Goal: Information Seeking & Learning: Learn about a topic

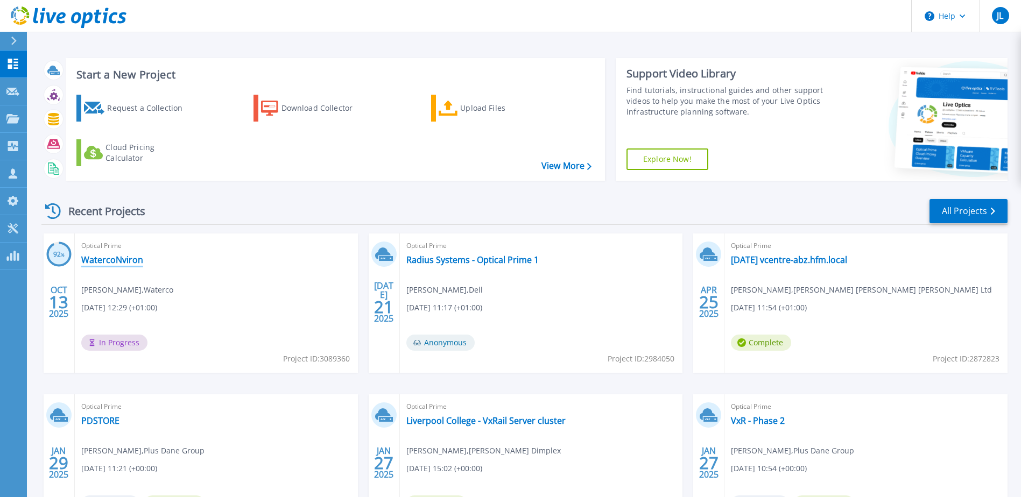
click at [103, 263] on link "WatercoNviron" at bounding box center [112, 260] width 62 height 11
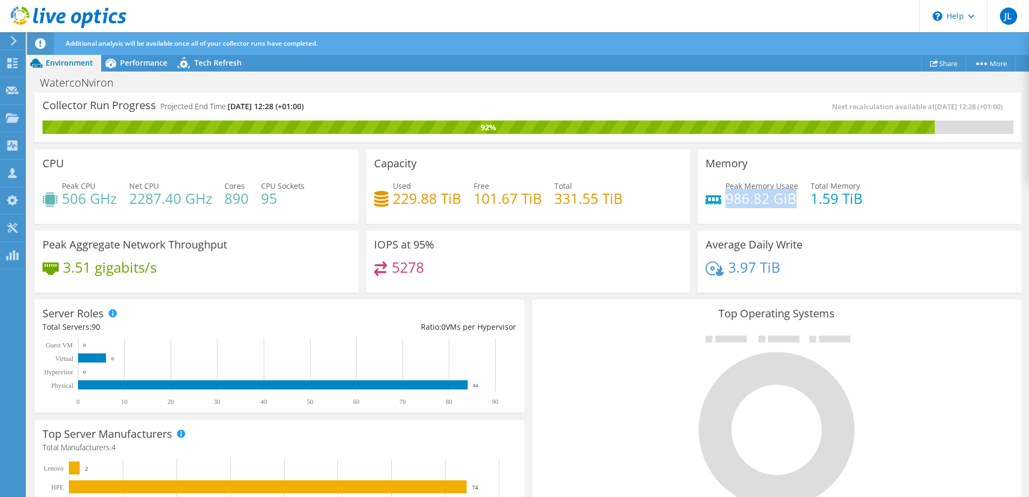
drag, startPoint x: 722, startPoint y: 197, endPoint x: 790, endPoint y: 203, distance: 68.1
click at [790, 202] on h4 "986.82 GiB" at bounding box center [761, 199] width 73 height 12
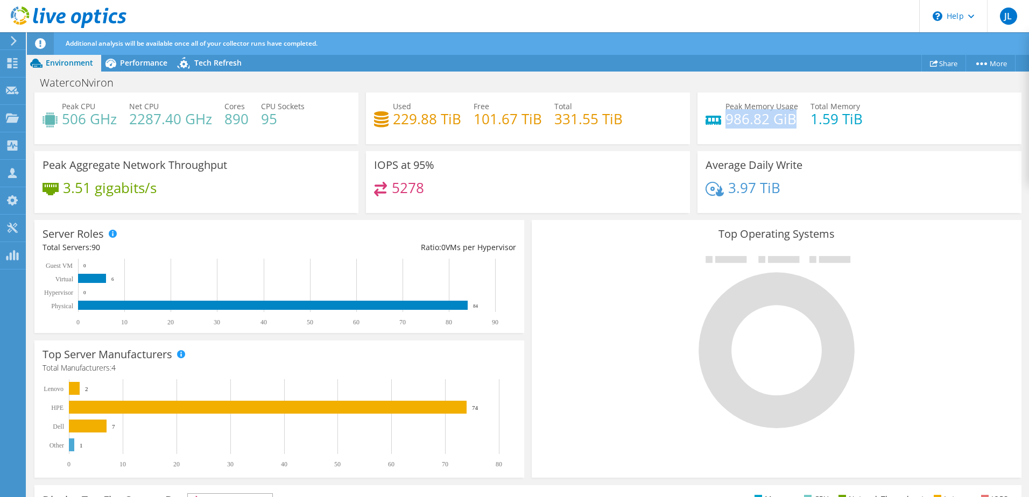
scroll to position [161, 0]
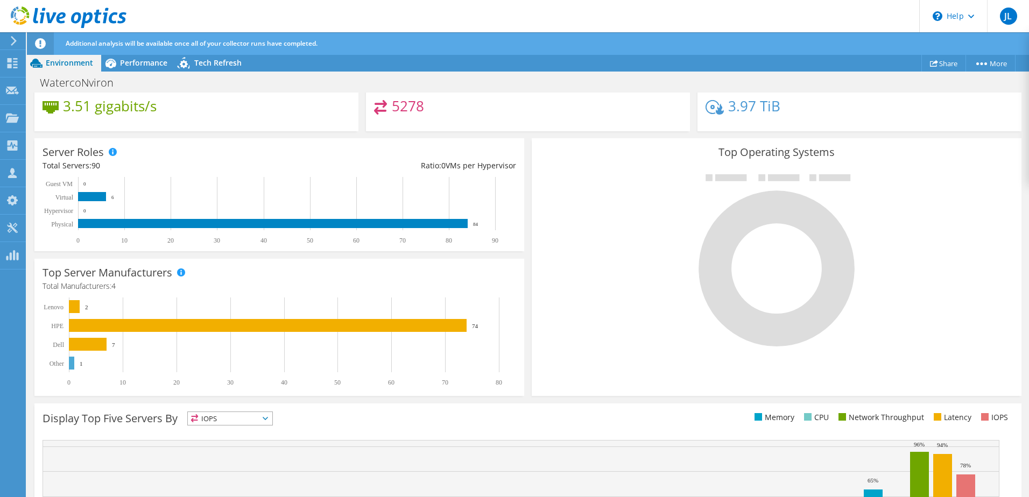
click at [58, 199] on text "Virtual" at bounding box center [64, 198] width 18 height 8
click at [91, 196] on rect at bounding box center [92, 196] width 28 height 9
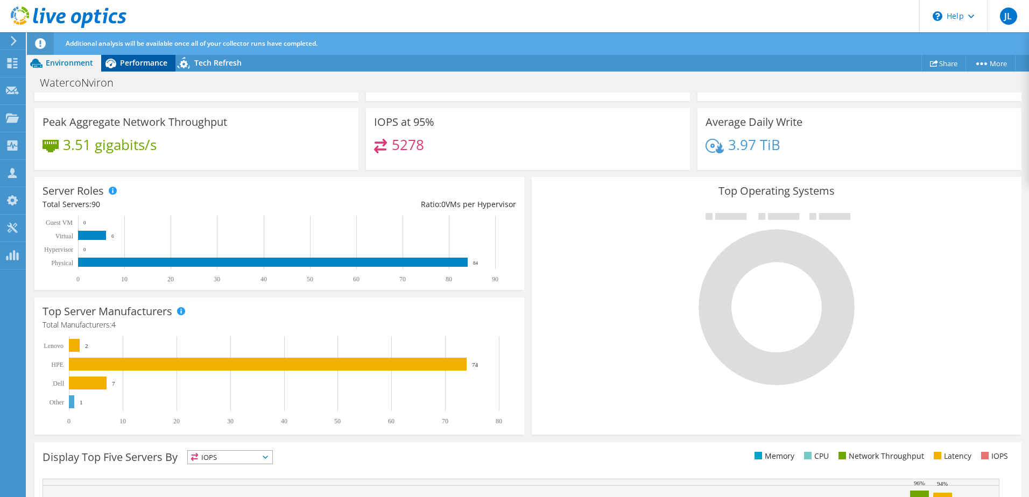
scroll to position [99, 0]
click at [151, 63] on span "Performance" at bounding box center [143, 63] width 47 height 10
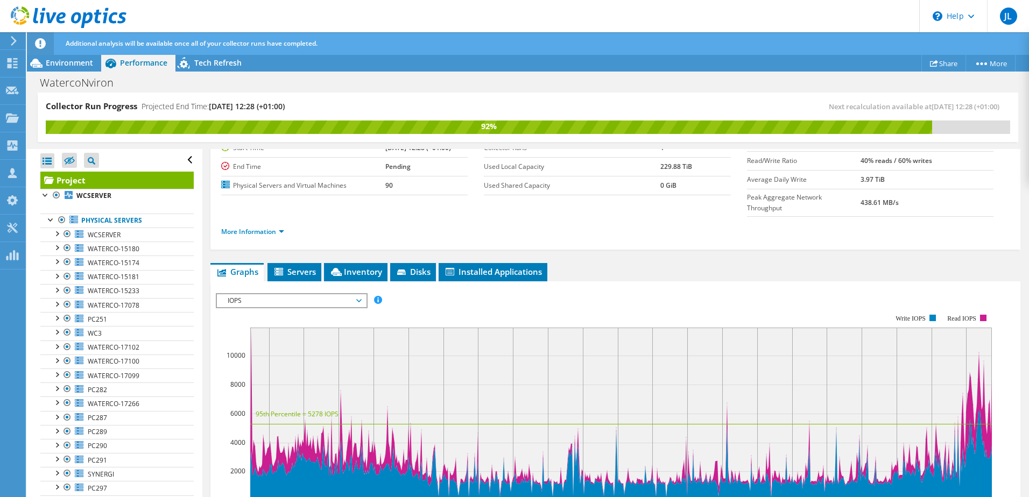
scroll to position [0, 0]
click at [112, 235] on span "WCSERVER" at bounding box center [104, 234] width 33 height 9
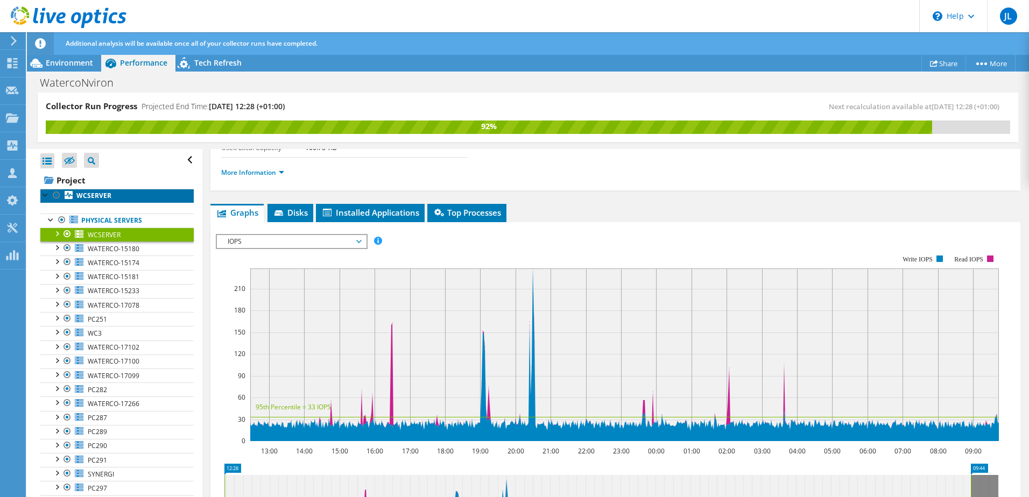
click at [73, 196] on link "WCSERVER" at bounding box center [116, 196] width 153 height 14
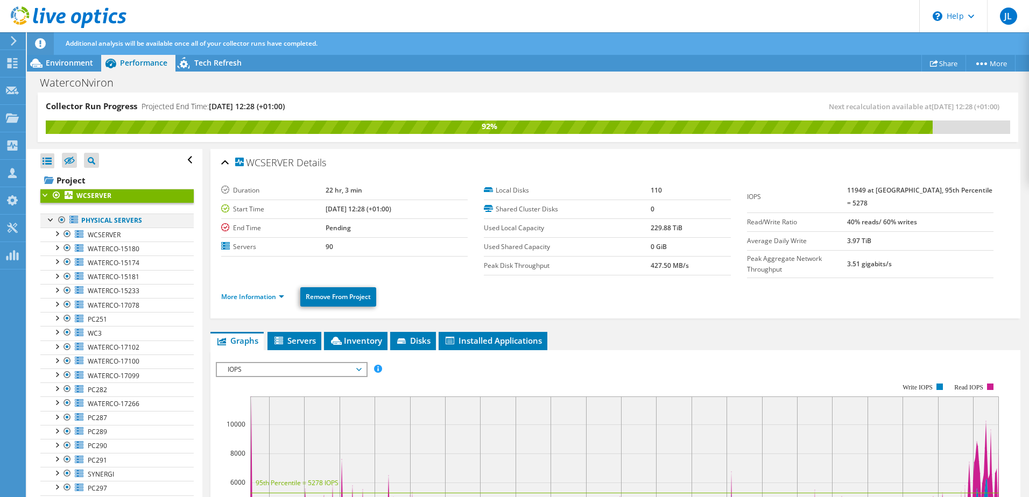
click at [61, 221] on div at bounding box center [61, 220] width 11 height 13
click at [54, 193] on div at bounding box center [56, 195] width 11 height 13
click at [107, 225] on link "Physical Servers" at bounding box center [116, 221] width 153 height 14
click at [62, 218] on div at bounding box center [61, 220] width 11 height 13
click at [61, 221] on div at bounding box center [61, 220] width 11 height 13
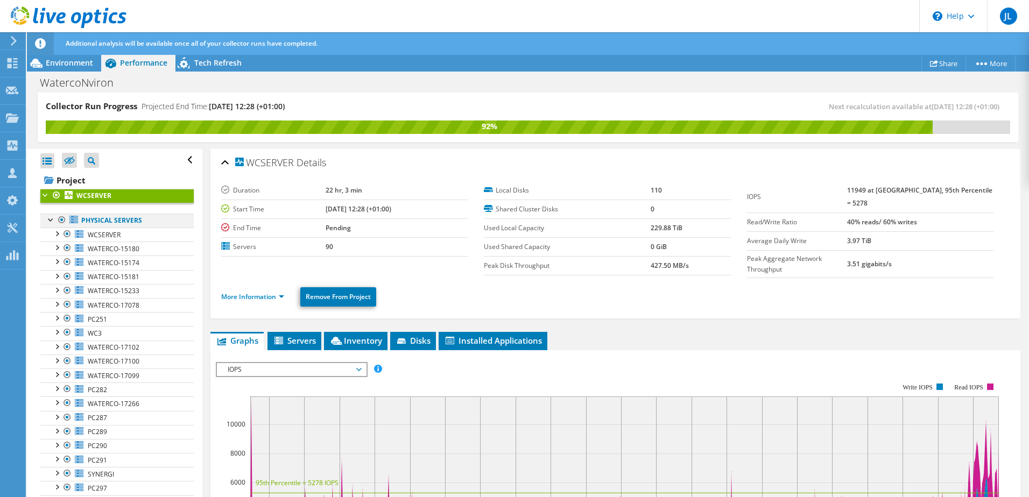
click at [61, 221] on div at bounding box center [61, 220] width 11 height 13
click at [62, 221] on div at bounding box center [61, 220] width 11 height 13
click at [56, 221] on div at bounding box center [61, 220] width 11 height 13
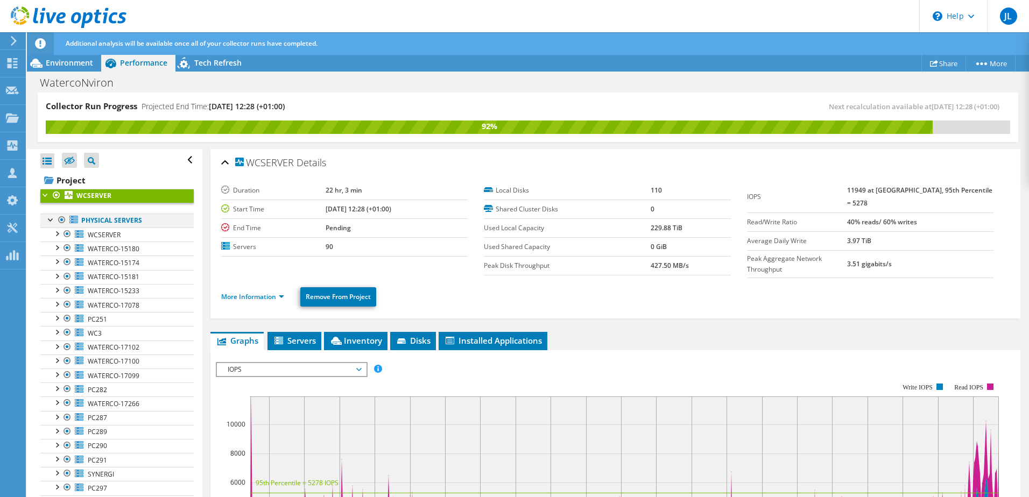
click at [62, 221] on div at bounding box center [61, 220] width 11 height 13
click at [66, 234] on div at bounding box center [67, 234] width 11 height 13
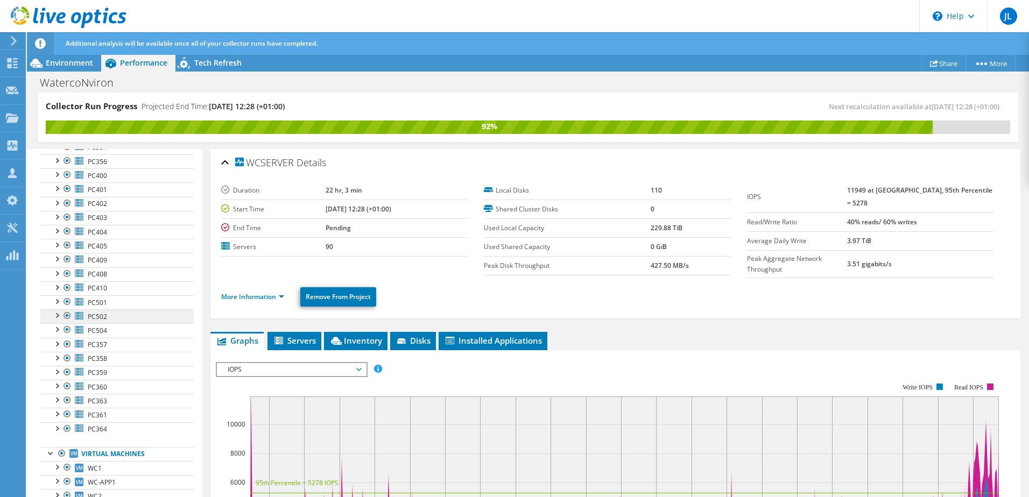
scroll to position [1046, 0]
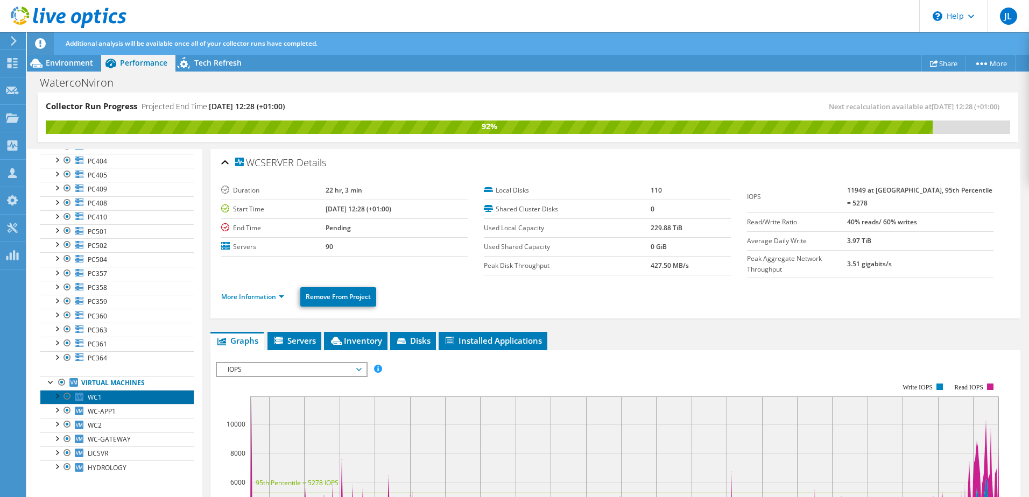
click at [115, 397] on link "WC1" at bounding box center [116, 397] width 153 height 14
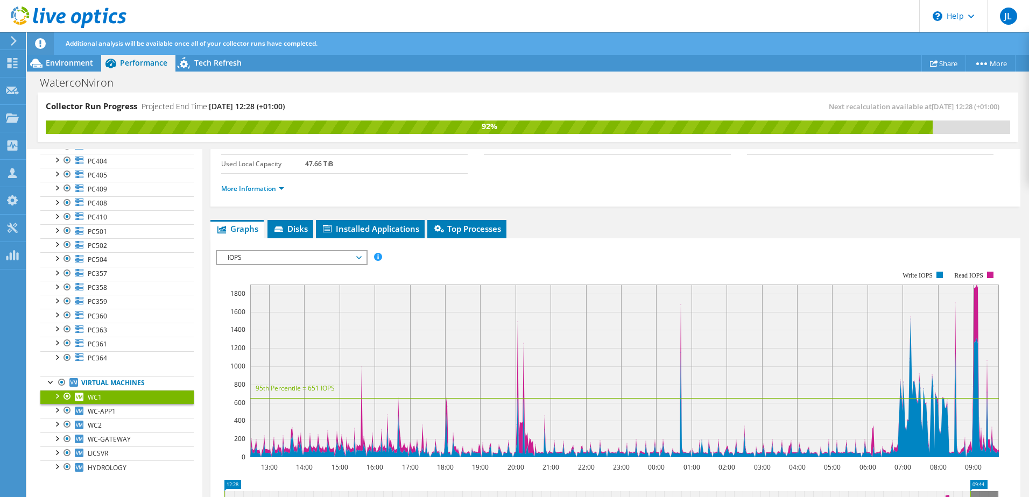
scroll to position [161, 0]
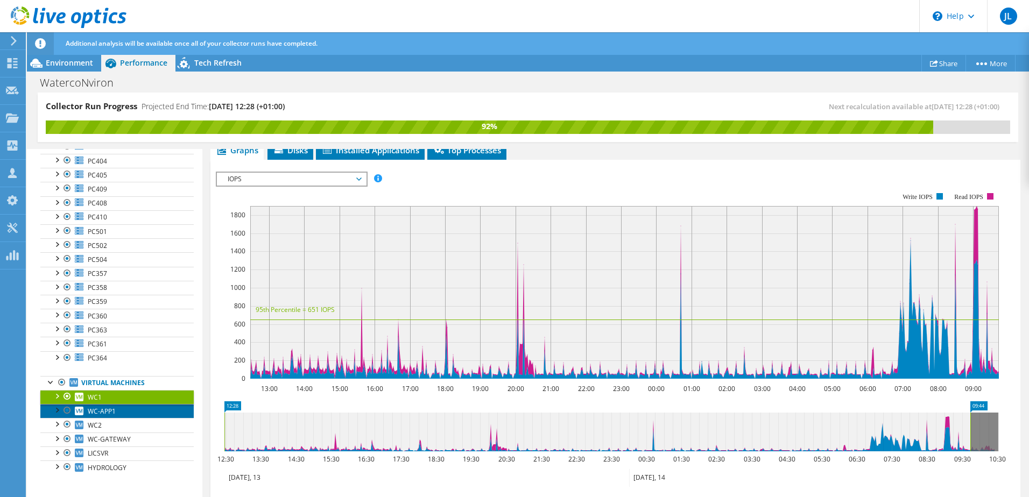
click at [84, 408] on link "WC-APP1" at bounding box center [116, 411] width 153 height 14
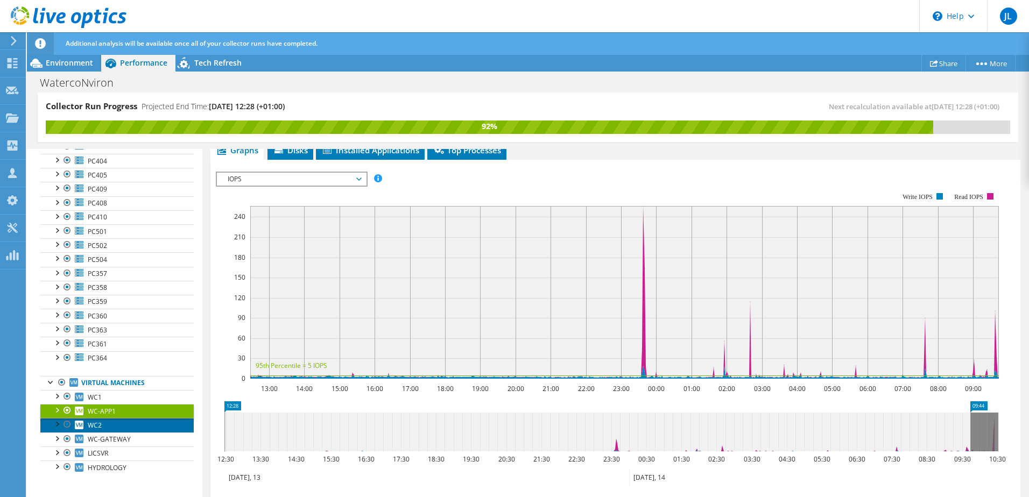
click at [88, 428] on span "WC2" at bounding box center [95, 425] width 14 height 9
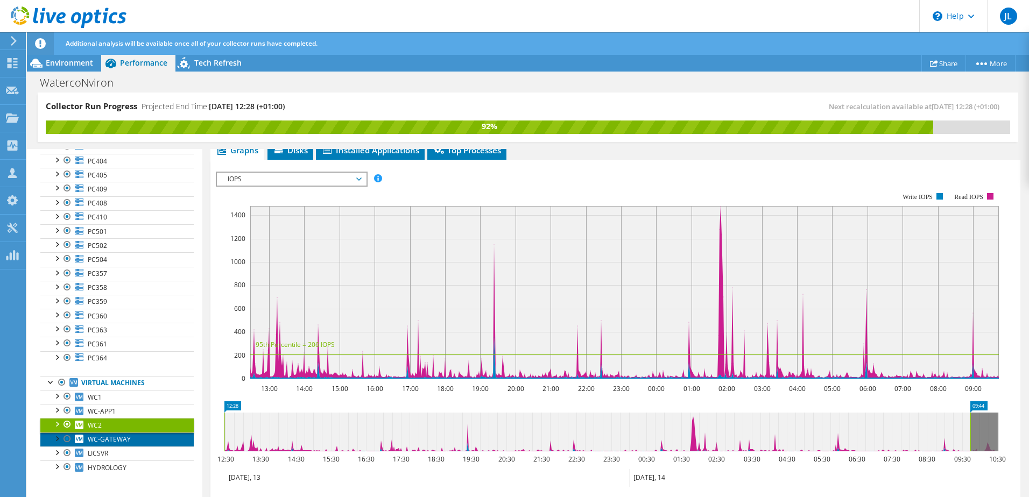
click at [95, 442] on span "WC-GATEWAY" at bounding box center [109, 439] width 43 height 9
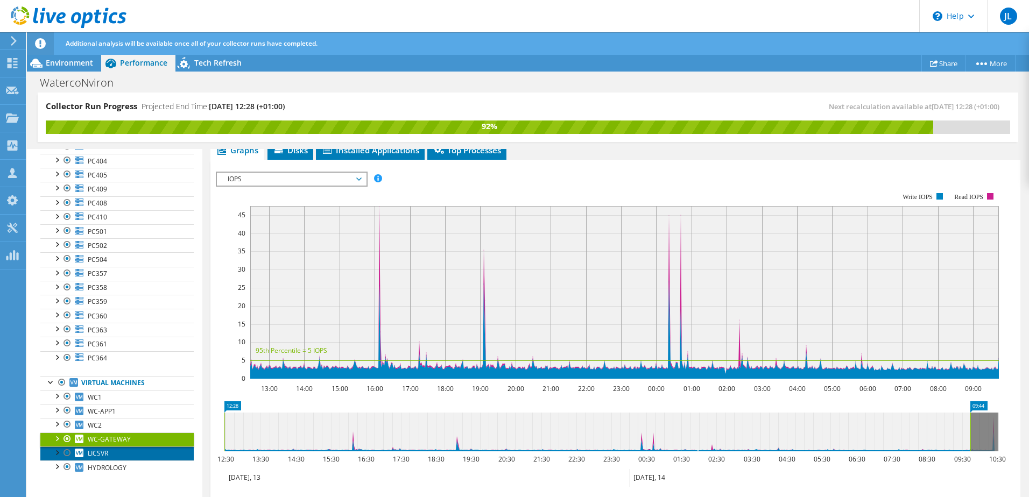
click at [108, 455] on span "LICSVR" at bounding box center [98, 453] width 20 height 9
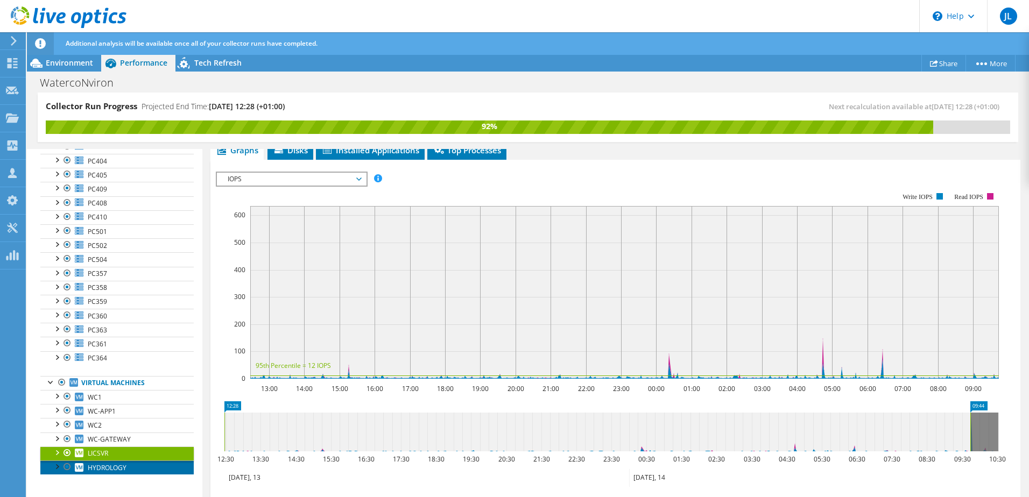
click at [108, 468] on span "HYDROLOGY" at bounding box center [107, 467] width 39 height 9
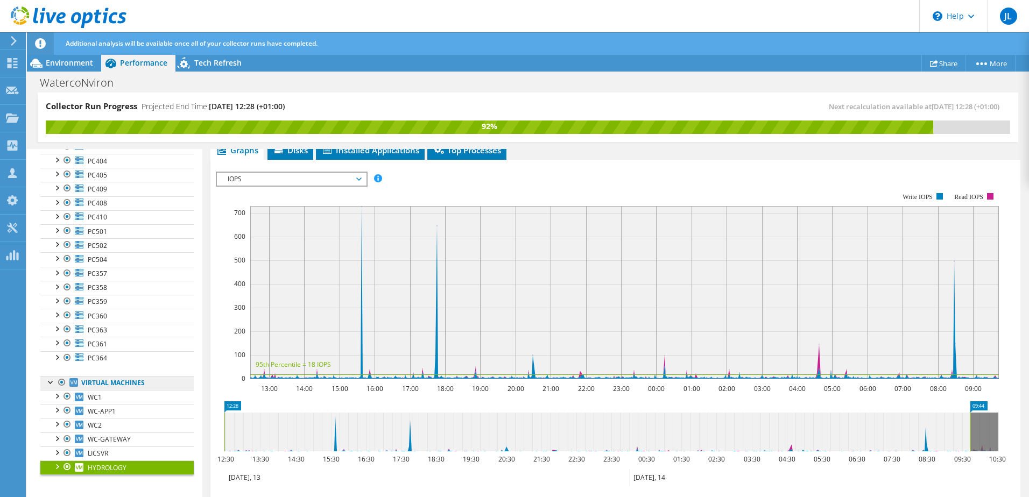
click at [108, 381] on link "Virtual Machines" at bounding box center [116, 383] width 153 height 14
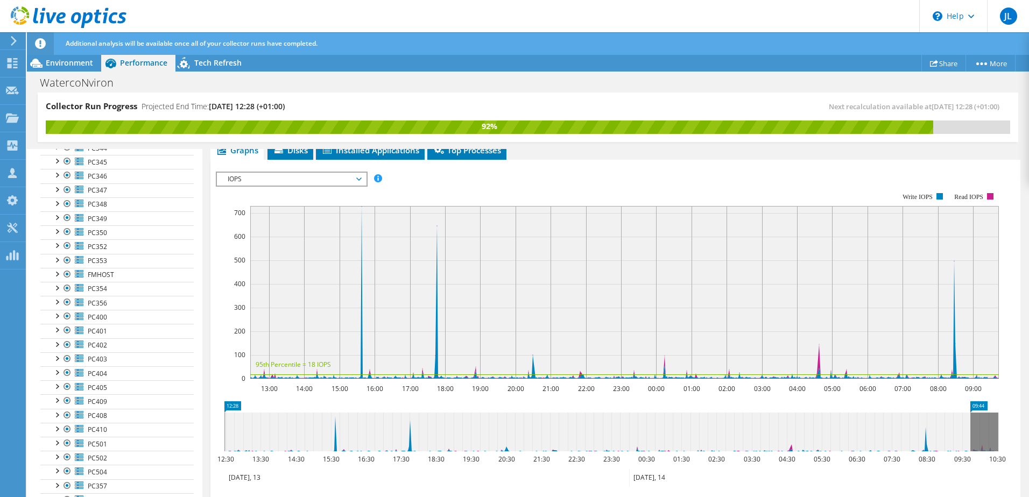
scroll to position [777, 0]
click at [101, 332] on span "FMHOST" at bounding box center [101, 331] width 26 height 9
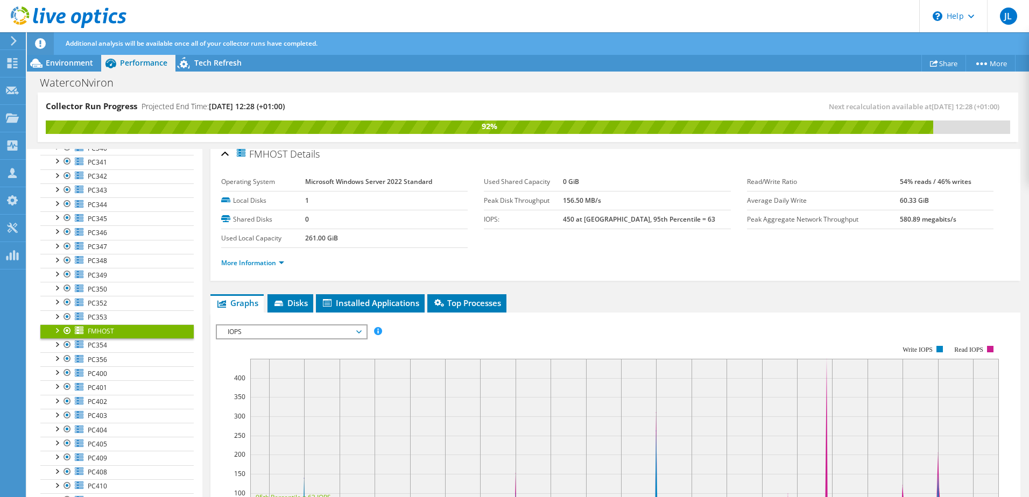
scroll to position [0, 0]
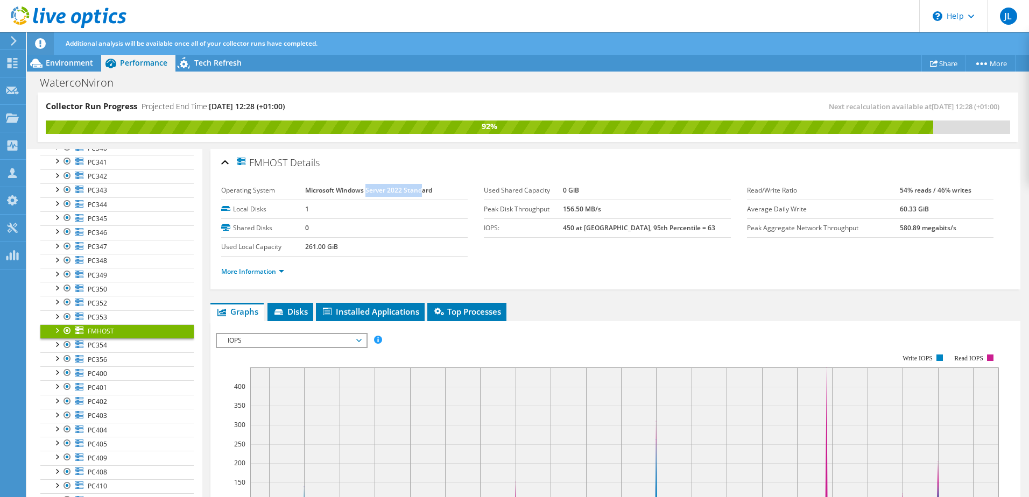
drag, startPoint x: 365, startPoint y: 189, endPoint x: 420, endPoint y: 185, distance: 55.0
click at [420, 186] on b "Microsoft Windows Server 2022 Standard" at bounding box center [368, 190] width 127 height 9
click at [411, 189] on b "Microsoft Windows Server 2022 Standard" at bounding box center [368, 190] width 127 height 9
drag, startPoint x: 435, startPoint y: 190, endPoint x: 302, endPoint y: 191, distance: 133.4
click at [302, 191] on tr "Operating System Microsoft Windows Server 2022 Standard" at bounding box center [344, 190] width 246 height 19
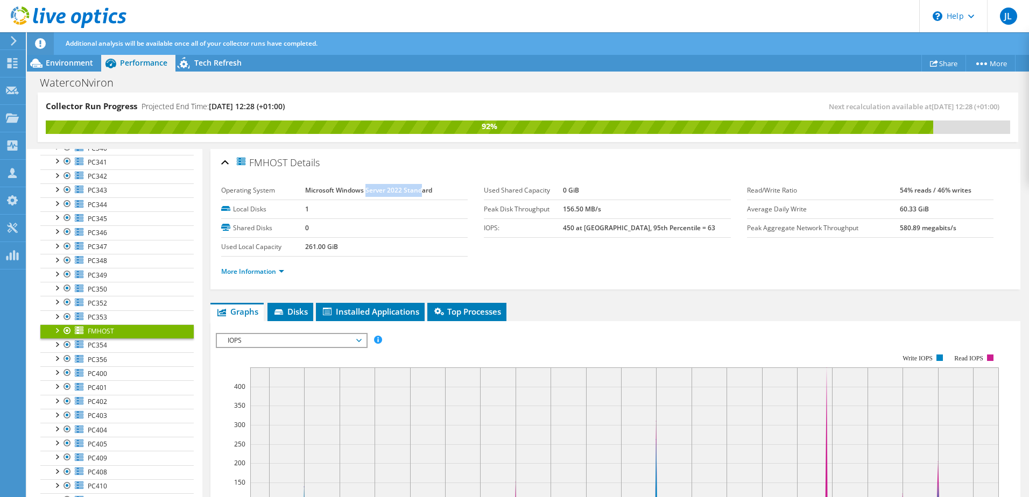
drag, startPoint x: 302, startPoint y: 191, endPoint x: 294, endPoint y: 211, distance: 21.3
click at [329, 193] on b "Microsoft Windows Server 2022 Standard" at bounding box center [368, 190] width 127 height 9
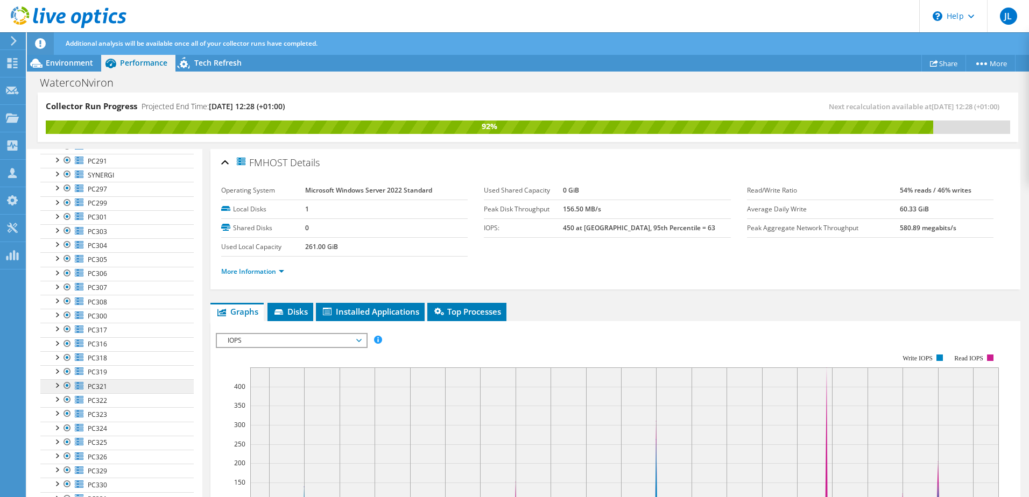
scroll to position [239, 0]
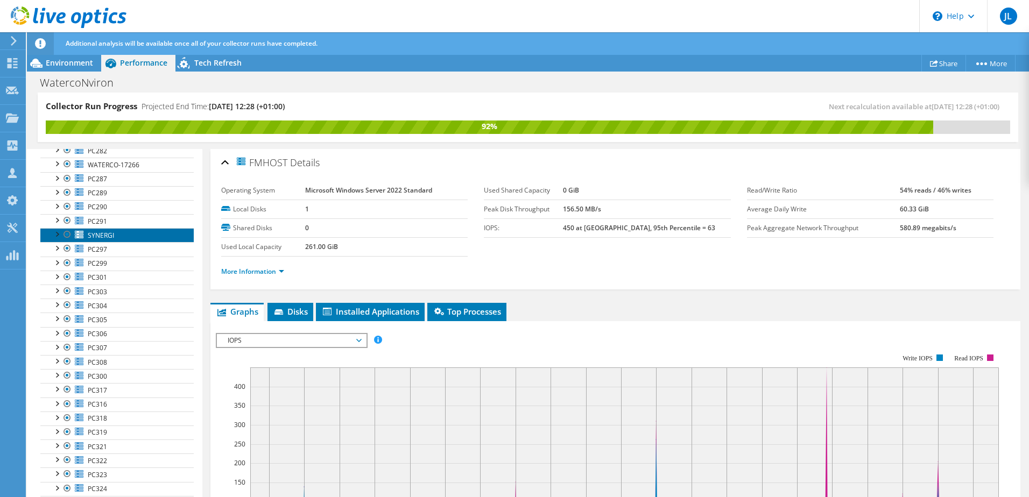
click at [108, 234] on span "SYNERGI" at bounding box center [101, 235] width 26 height 9
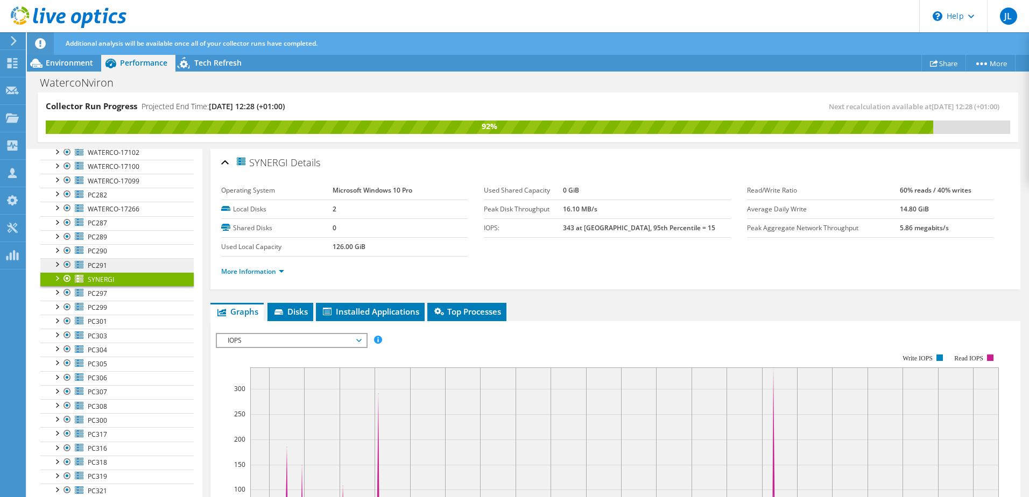
scroll to position [185, 0]
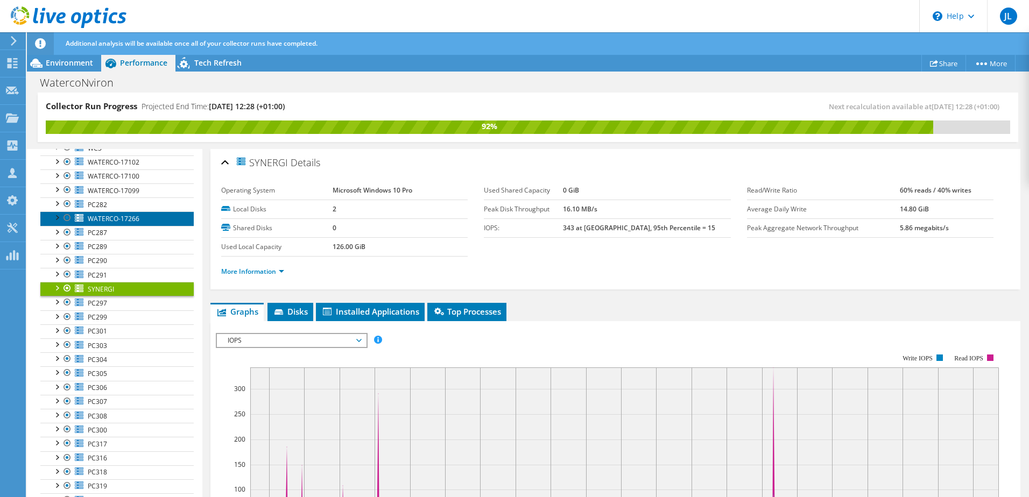
click at [129, 219] on span "WATERCO-17266" at bounding box center [114, 218] width 52 height 9
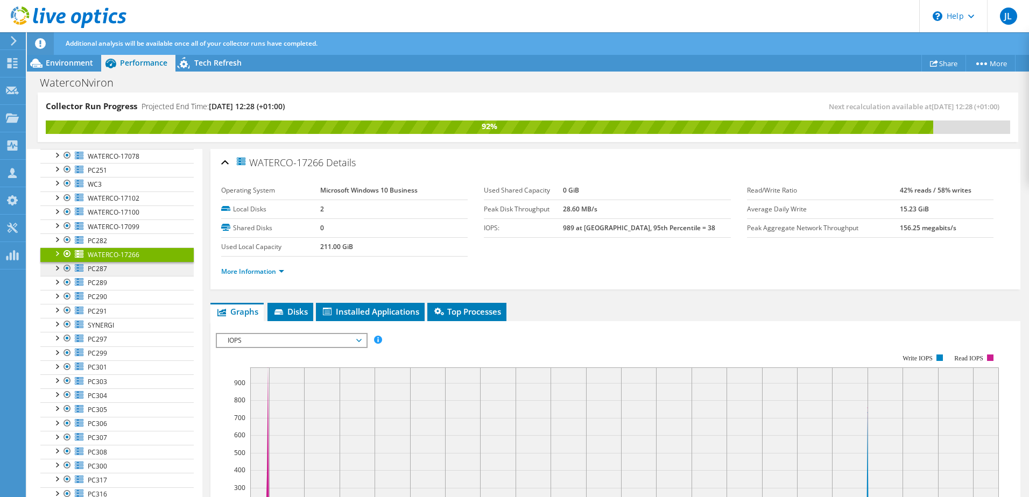
scroll to position [131, 0]
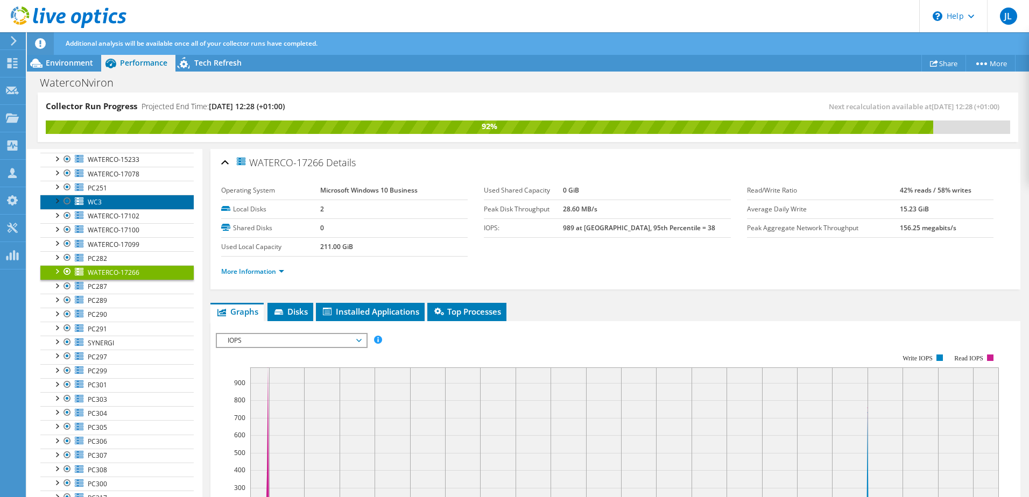
click at [105, 204] on link "WC3" at bounding box center [116, 202] width 153 height 14
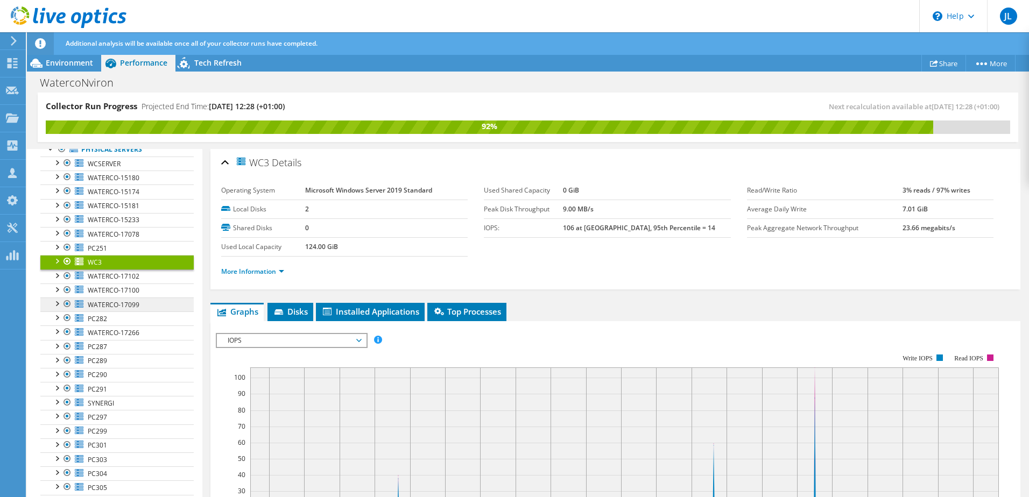
scroll to position [0, 0]
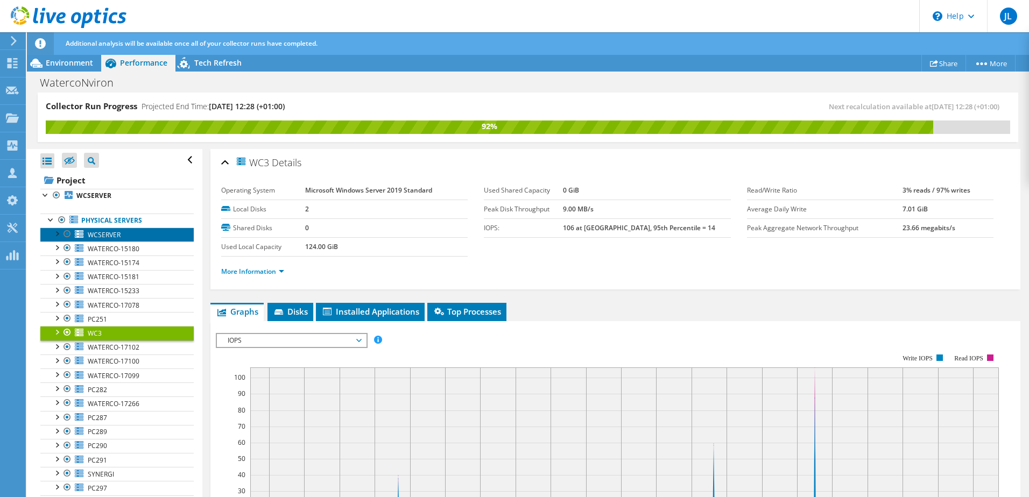
click at [128, 237] on link "WCSERVER" at bounding box center [116, 235] width 153 height 14
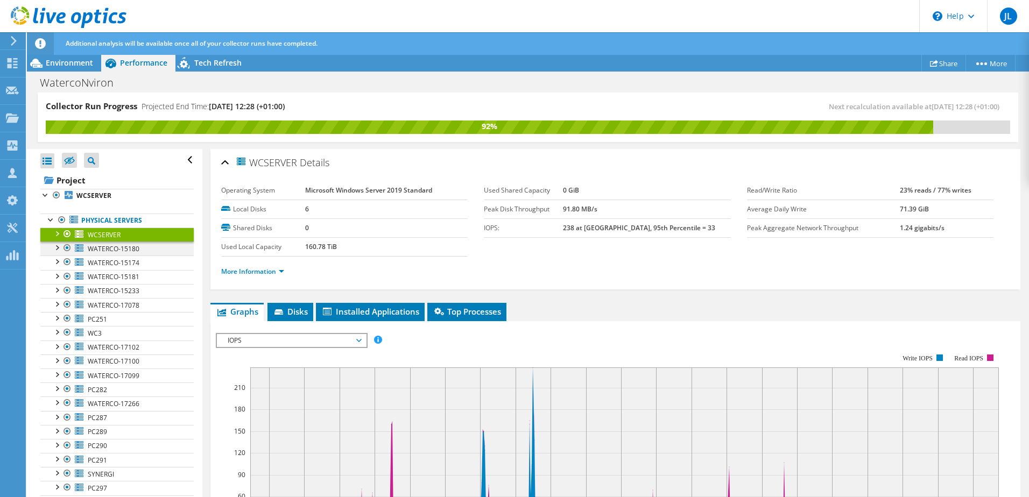
click at [63, 247] on div at bounding box center [67, 248] width 11 height 13
click at [66, 247] on div at bounding box center [67, 248] width 11 height 13
click at [57, 233] on div at bounding box center [56, 233] width 11 height 11
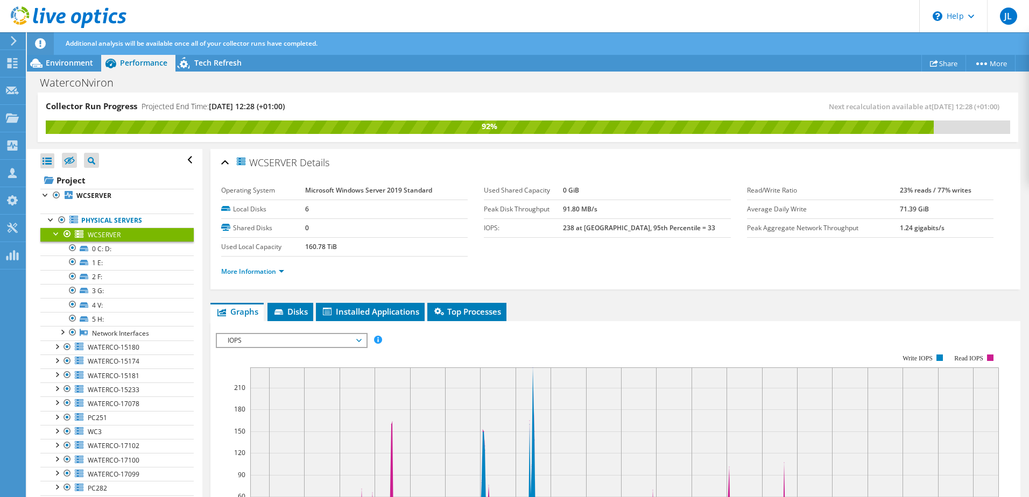
click at [67, 235] on div at bounding box center [67, 234] width 11 height 13
click at [66, 235] on div at bounding box center [67, 234] width 11 height 13
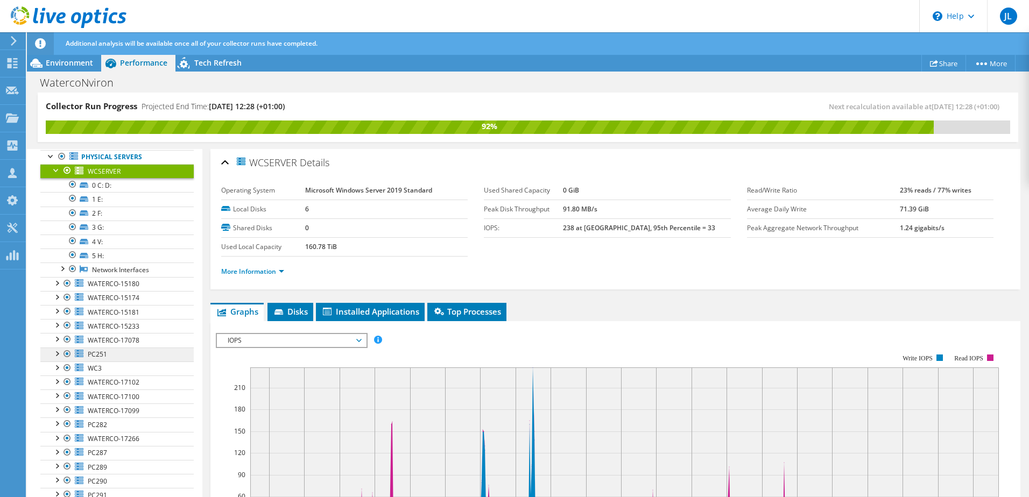
scroll to position [161, 0]
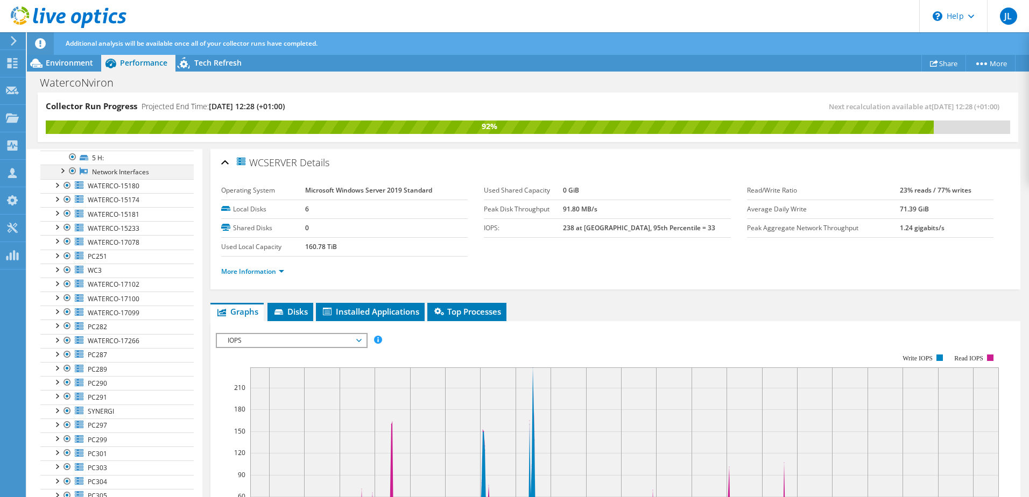
click at [73, 172] on div at bounding box center [72, 171] width 11 height 13
click at [63, 183] on div at bounding box center [67, 185] width 11 height 13
click at [78, 187] on icon at bounding box center [79, 185] width 9 height 8
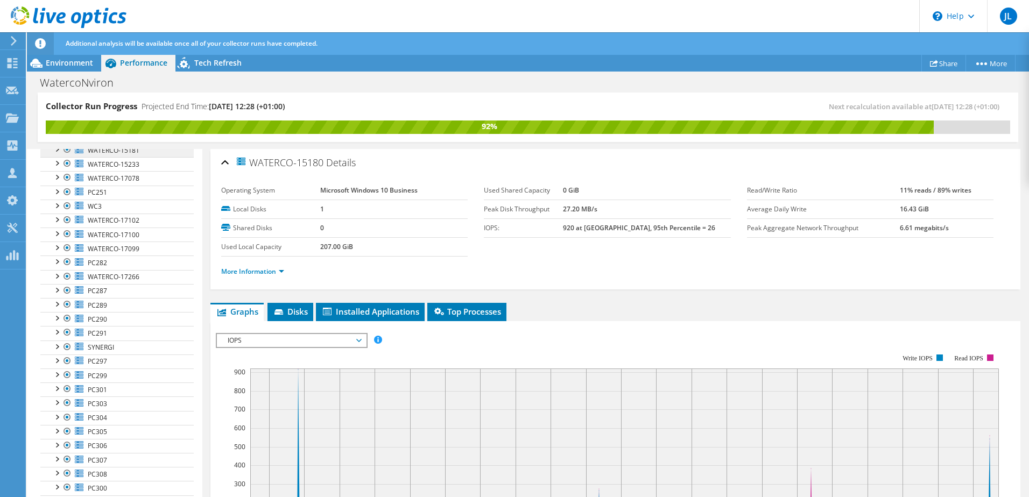
scroll to position [226, 0]
click at [105, 207] on link "WC3" at bounding box center [116, 206] width 153 height 14
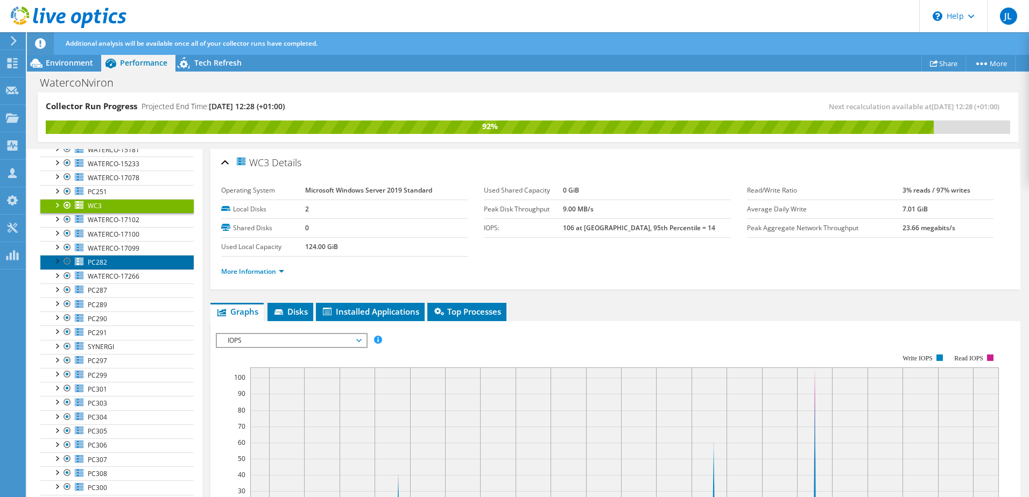
click at [104, 265] on span "PC282" at bounding box center [97, 262] width 19 height 9
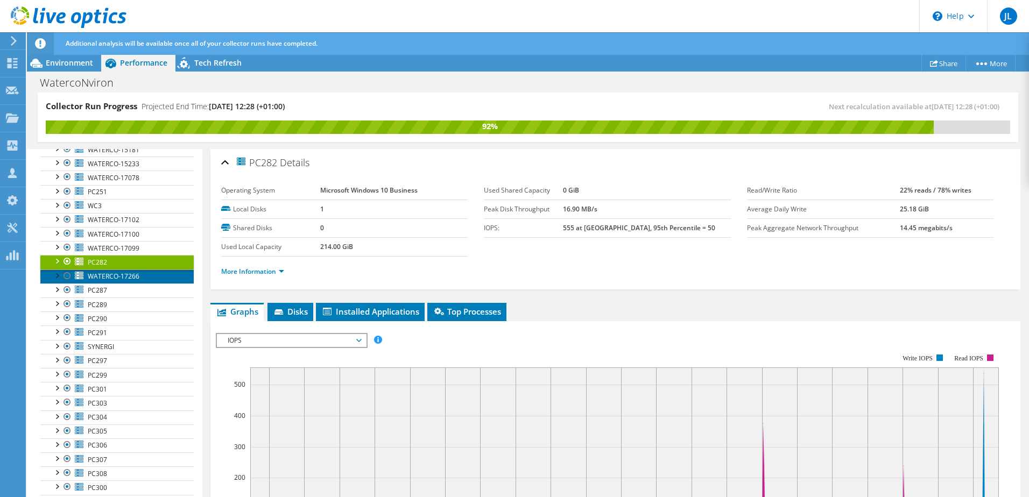
click at [109, 276] on span "WATERCO-17266" at bounding box center [114, 276] width 52 height 9
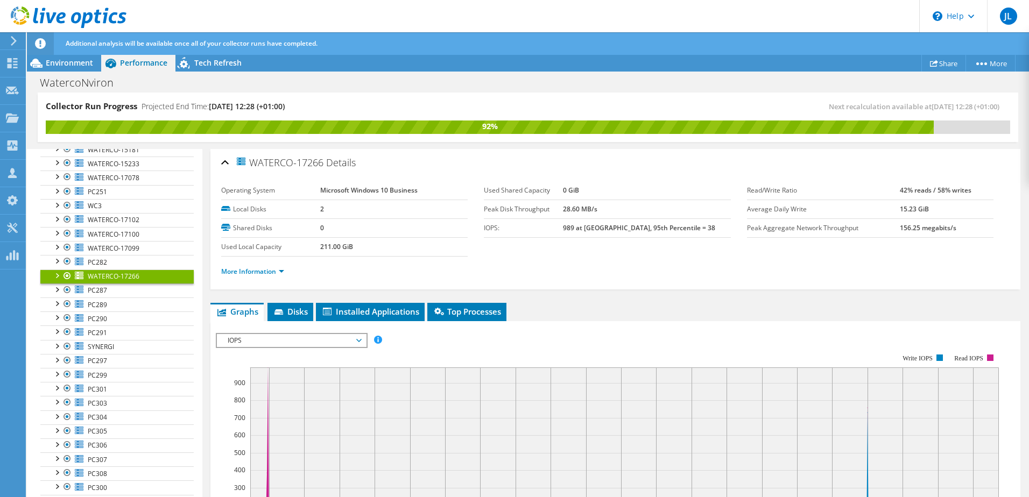
scroll to position [280, 0]
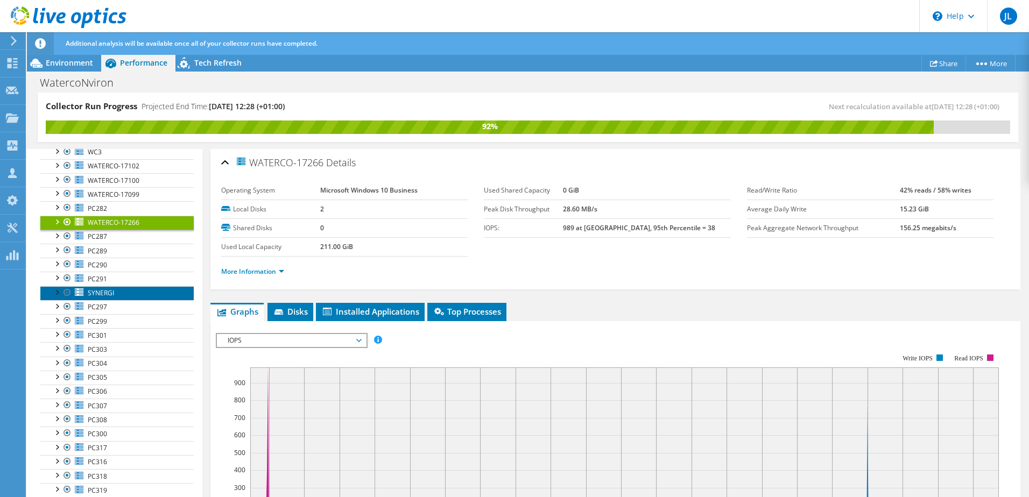
click at [109, 289] on span "SYNERGI" at bounding box center [101, 292] width 26 height 9
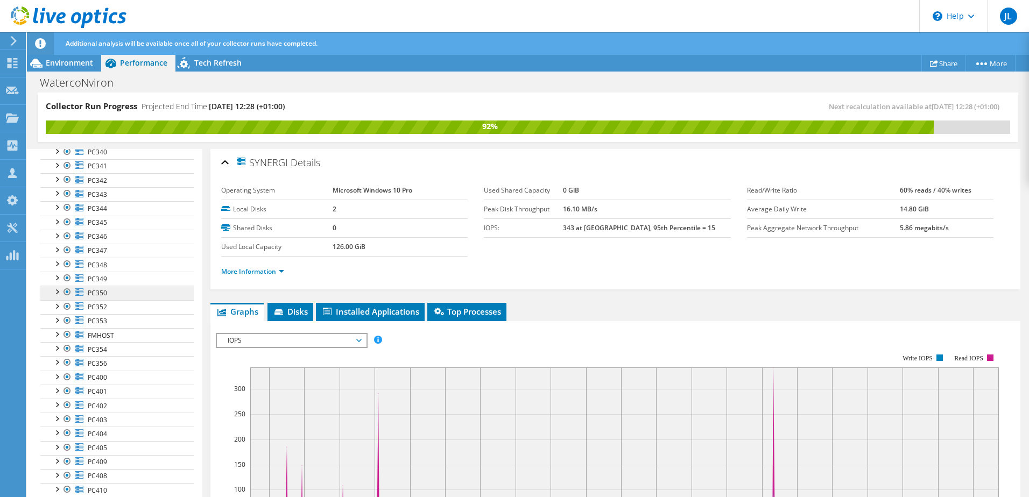
scroll to position [925, 0]
click at [111, 279] on span "FMHOST" at bounding box center [101, 281] width 26 height 9
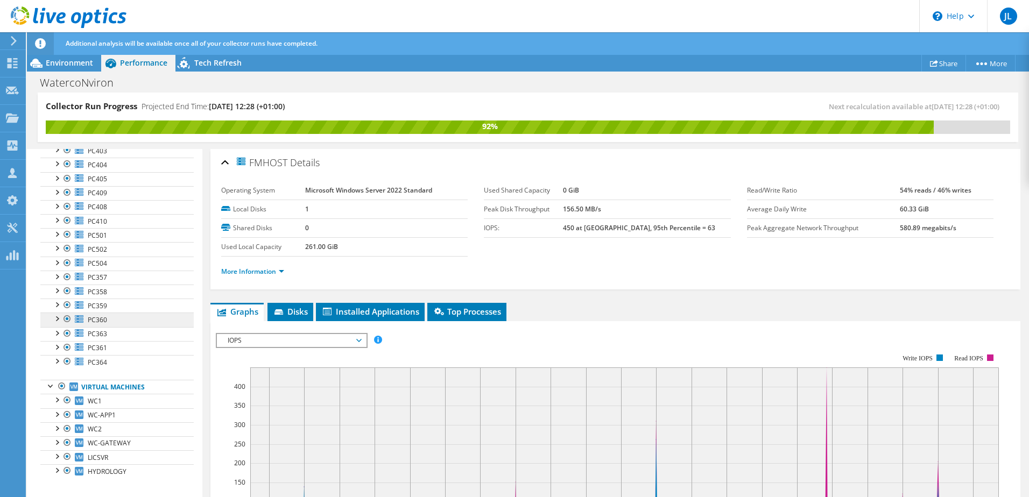
scroll to position [1144, 0]
click at [98, 386] on link "Virtual Machines" at bounding box center [116, 383] width 153 height 14
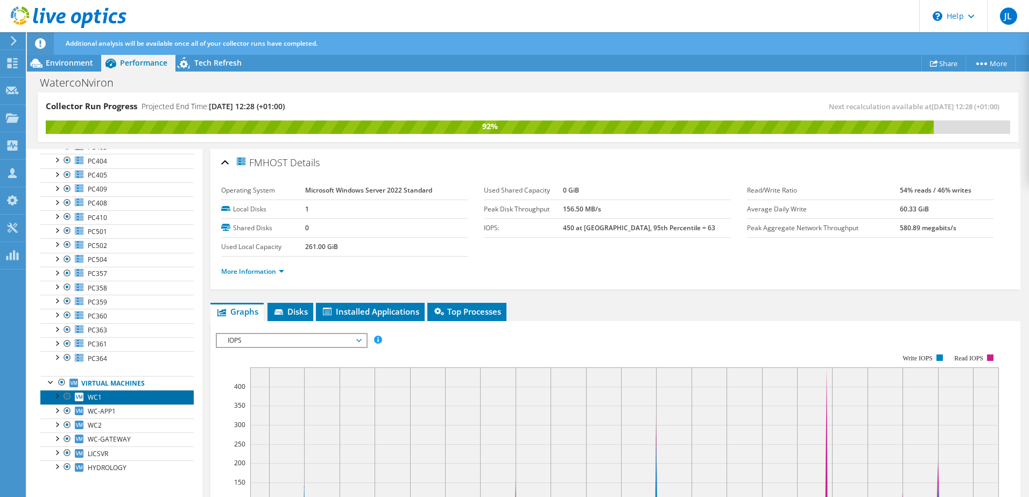
click at [96, 402] on link "WC1" at bounding box center [116, 397] width 153 height 14
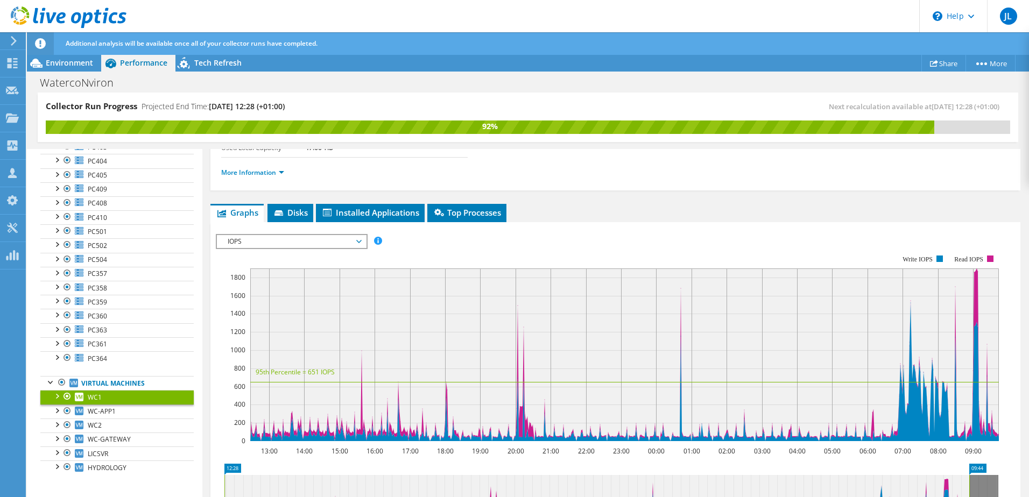
scroll to position [108, 0]
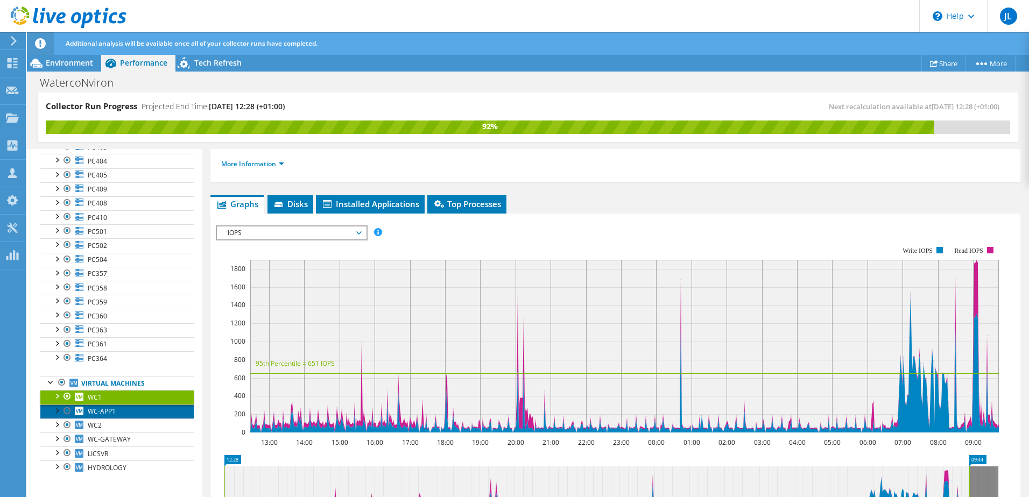
click at [106, 410] on span "WC-APP1" at bounding box center [102, 411] width 28 height 9
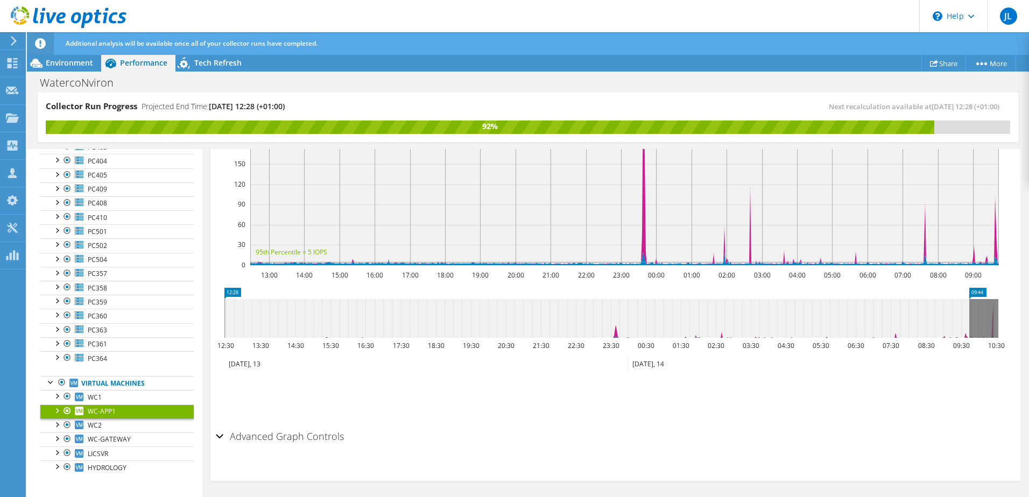
scroll to position [277, 0]
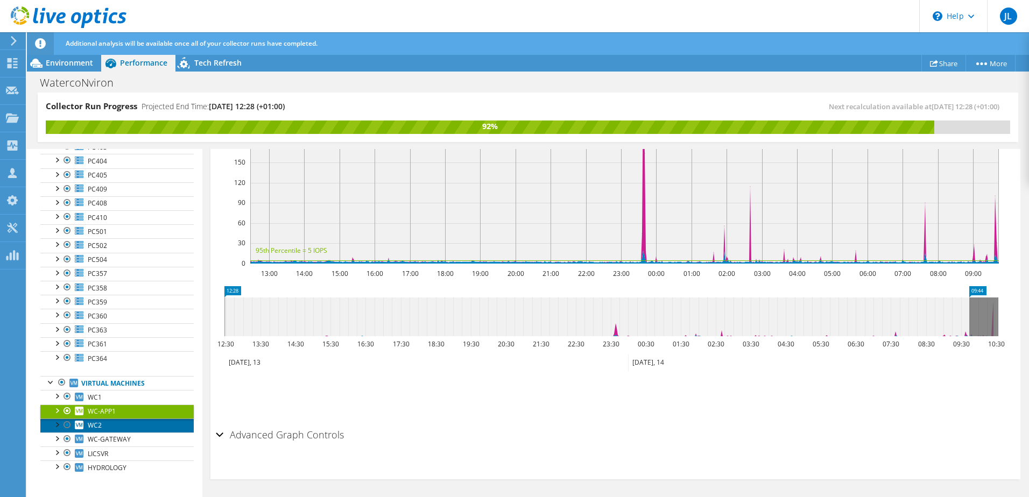
click at [86, 427] on link "WC2" at bounding box center [116, 426] width 153 height 14
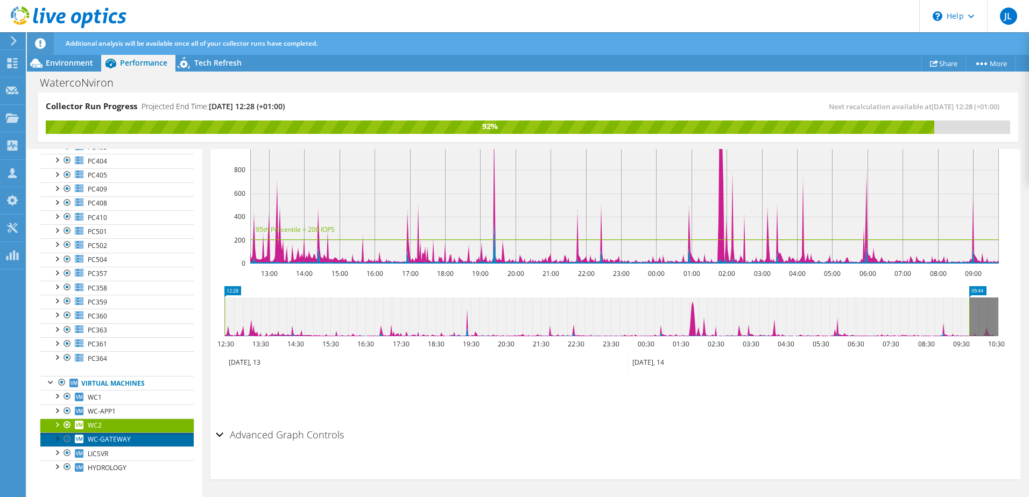
click at [95, 440] on span "WC-GATEWAY" at bounding box center [109, 439] width 43 height 9
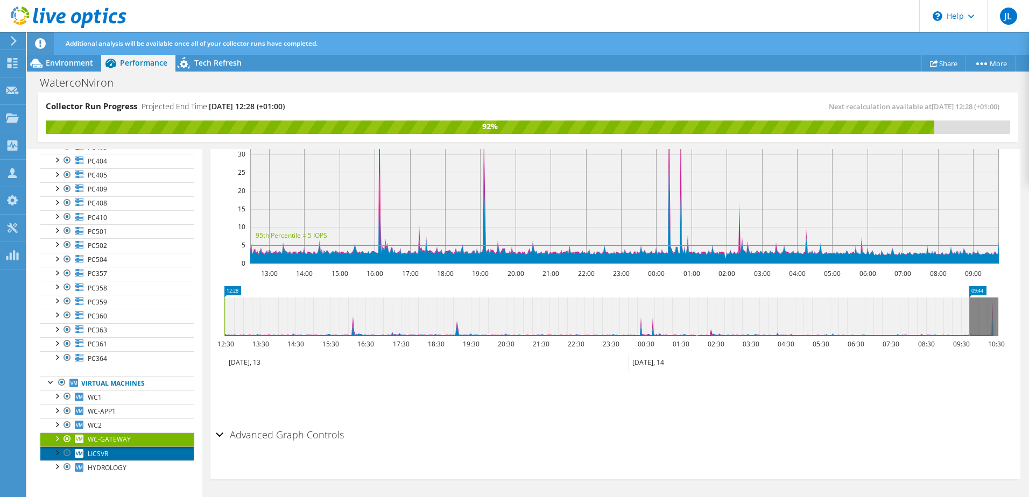
click at [104, 457] on span "LICSVR" at bounding box center [98, 453] width 20 height 9
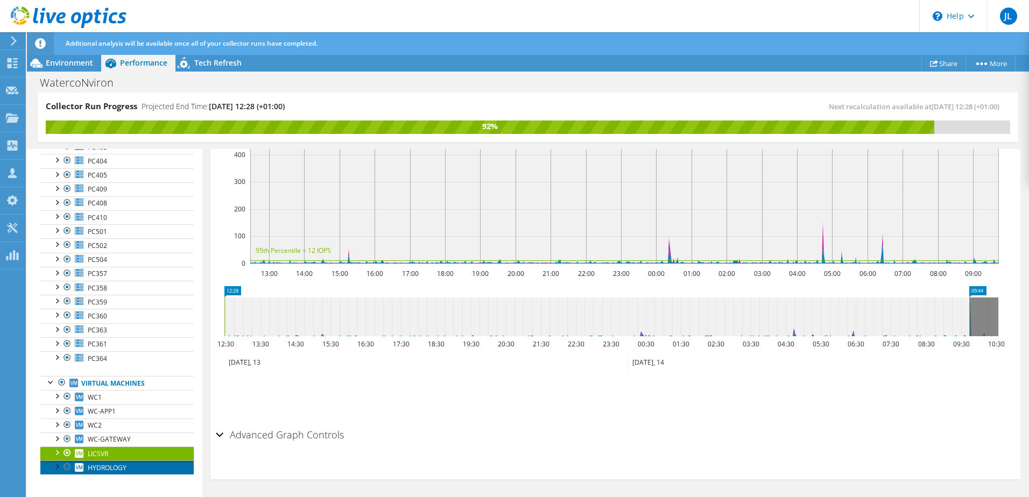
click at [111, 467] on span "HYDROLOGY" at bounding box center [107, 467] width 39 height 9
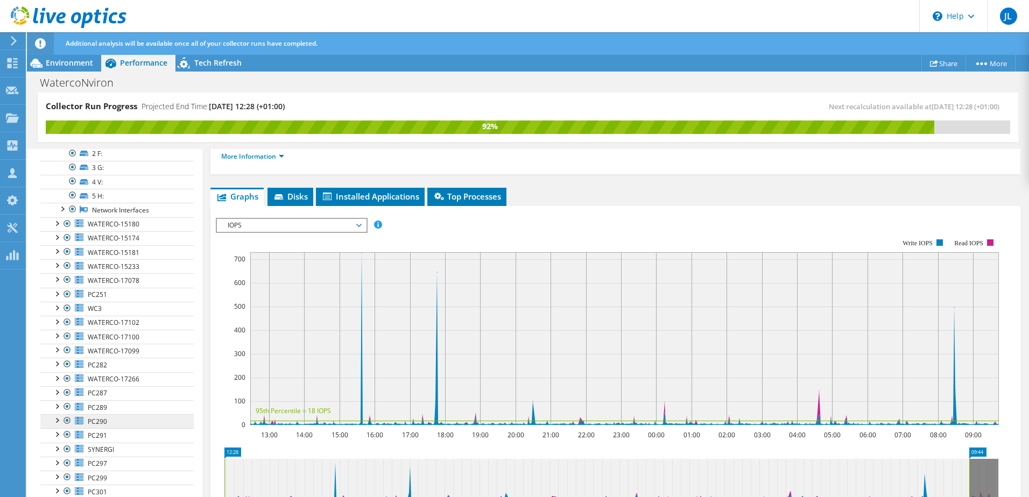
scroll to position [0, 0]
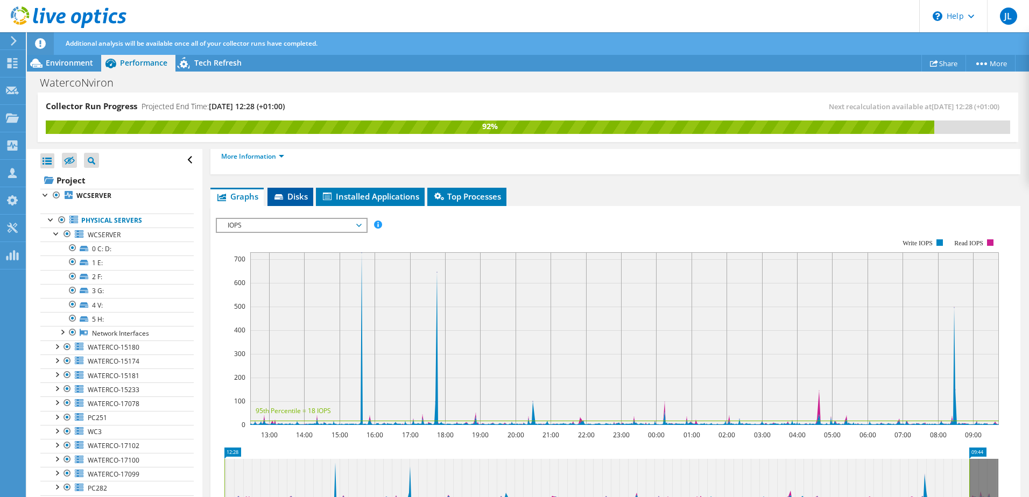
click at [290, 195] on span "Disks" at bounding box center [290, 196] width 35 height 11
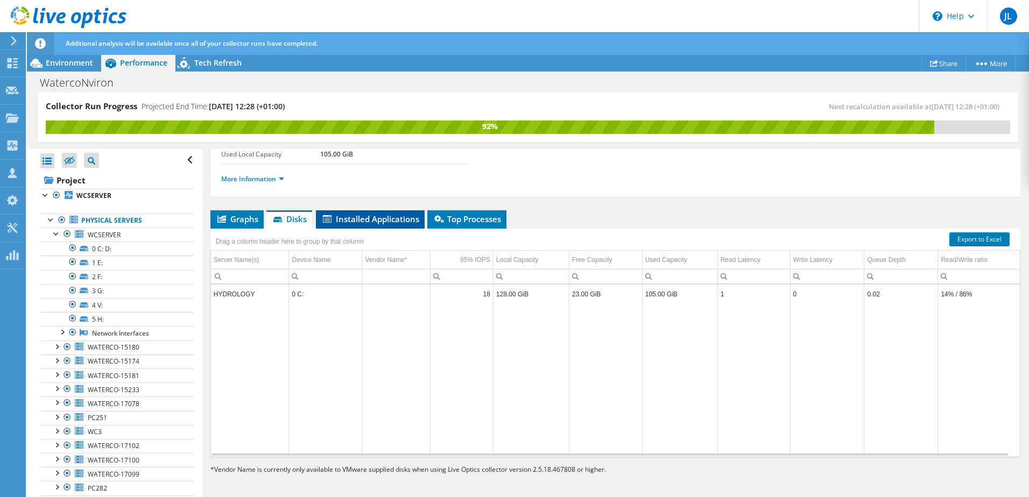
click at [344, 219] on span "Installed Applications" at bounding box center [370, 219] width 98 height 11
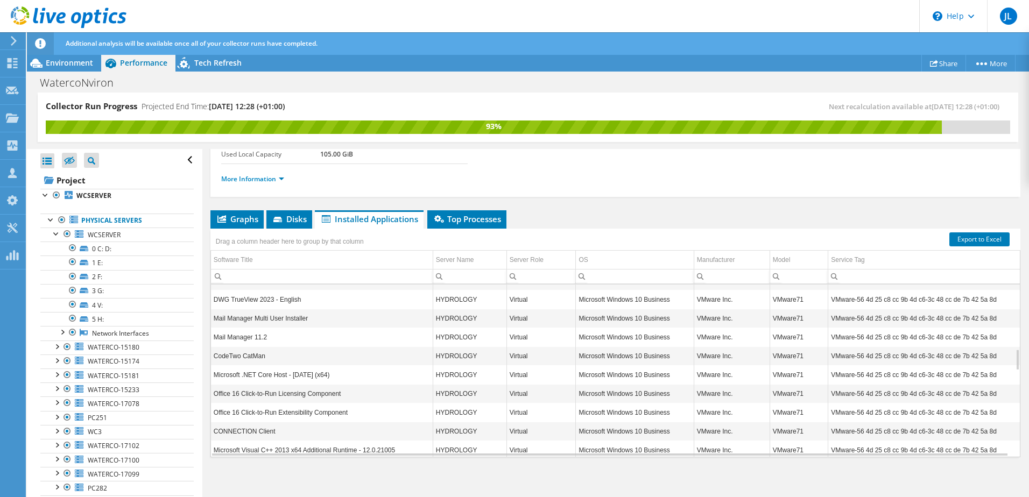
scroll to position [581, 0]
